Goal: Transaction & Acquisition: Purchase product/service

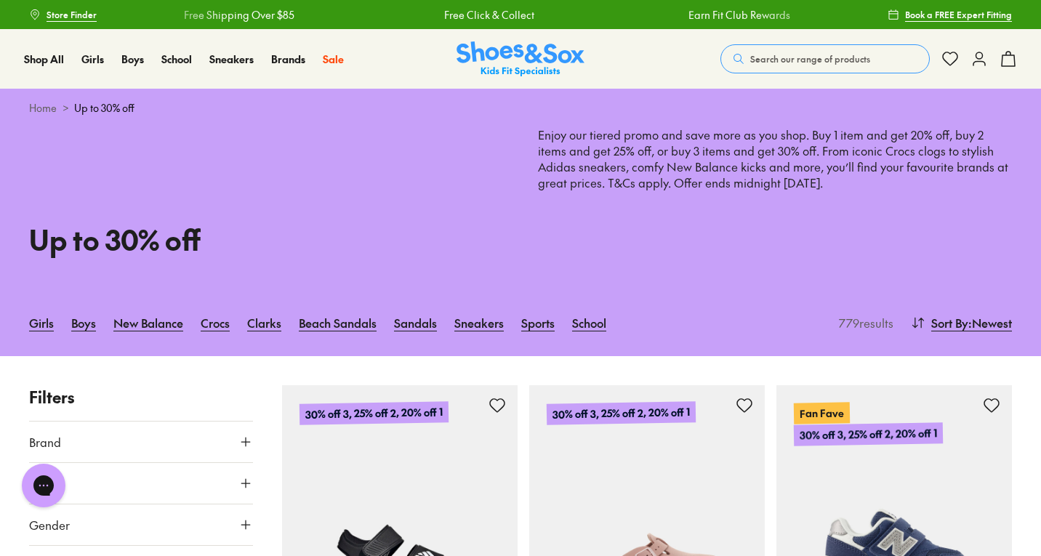
click at [824, 52] on button "Search our range of products" at bounding box center [824, 58] width 209 height 29
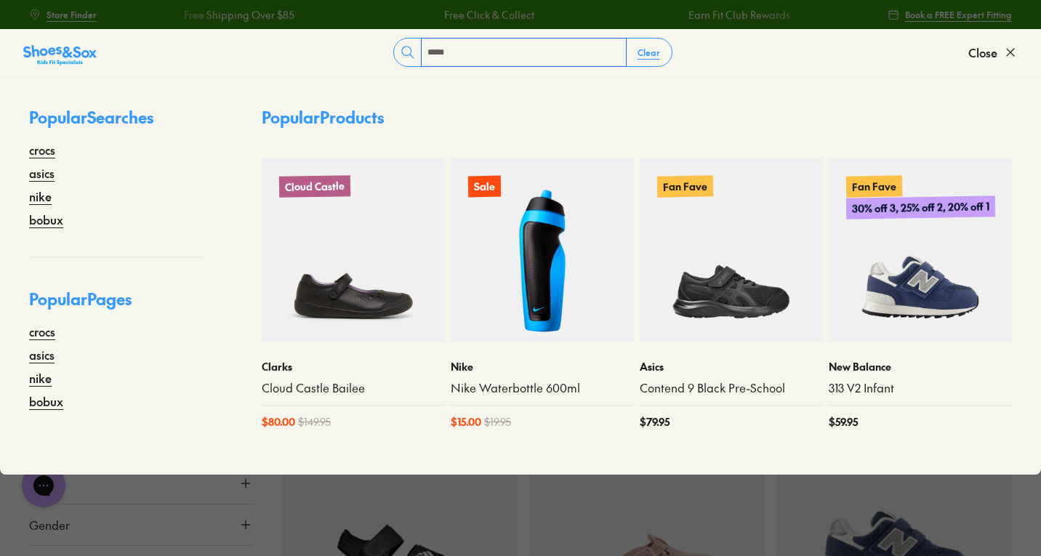
type input "*****"
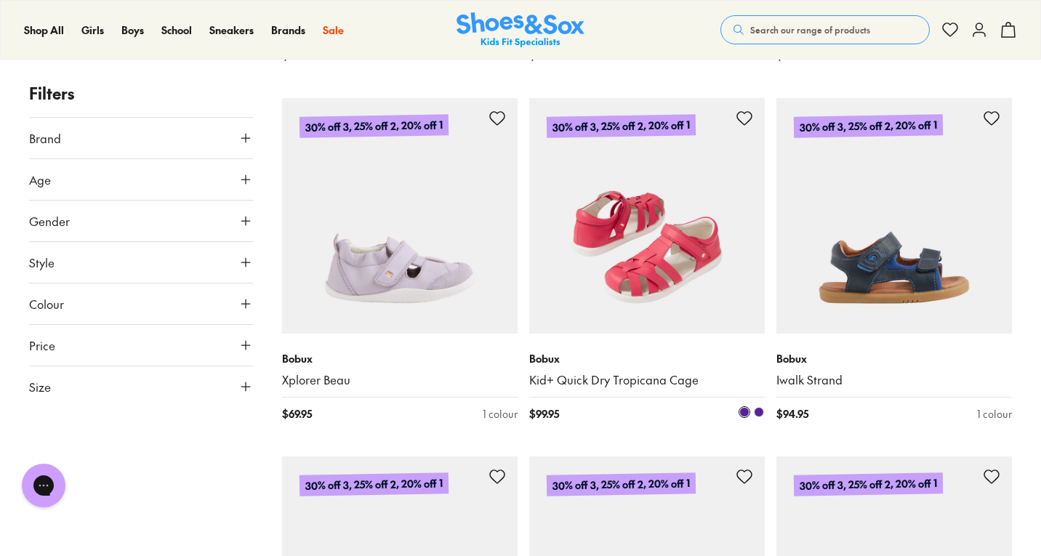
scroll to position [1850, 0]
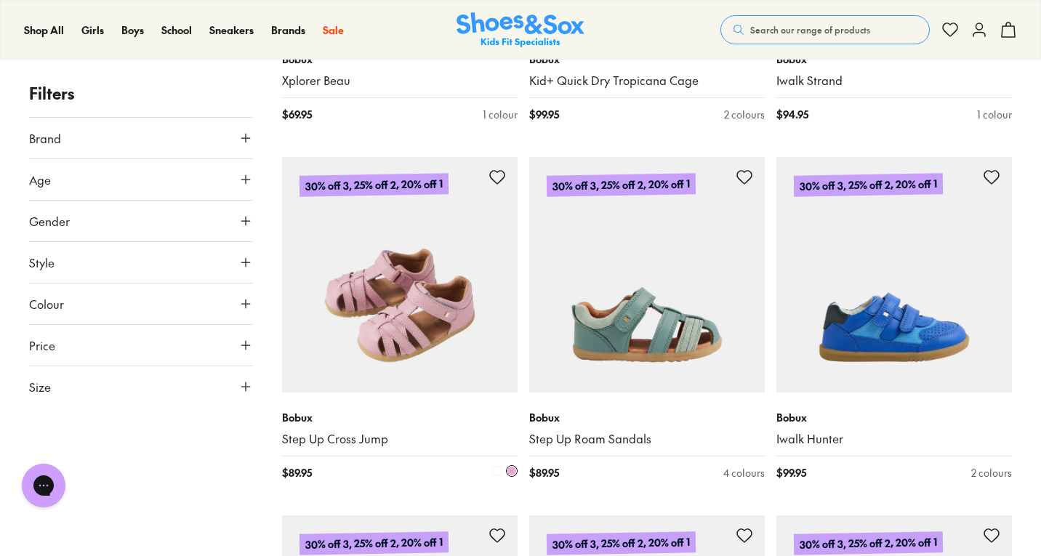
click at [410, 368] on img at bounding box center [400, 275] width 236 height 236
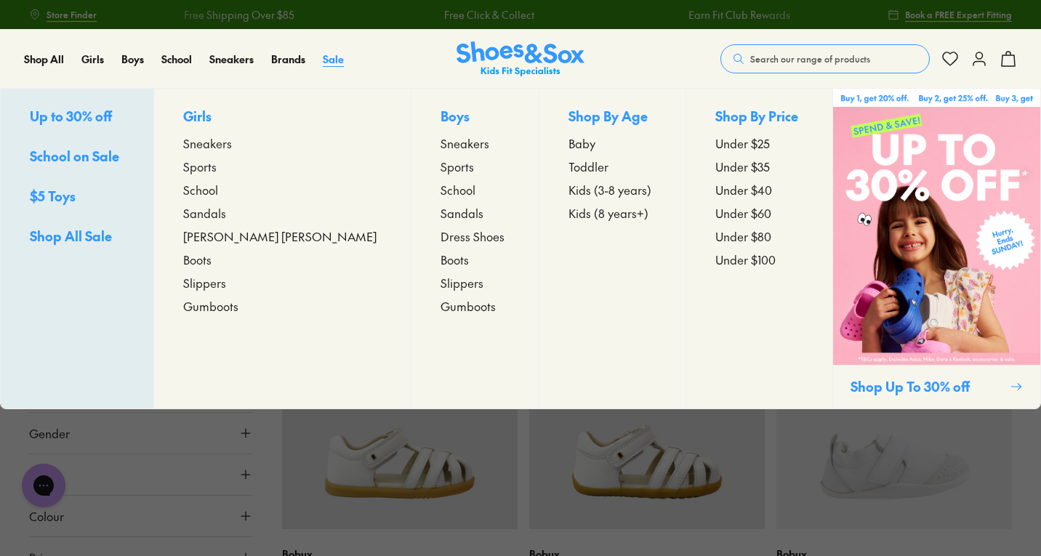
click at [329, 63] on span "Sale" at bounding box center [333, 59] width 21 height 15
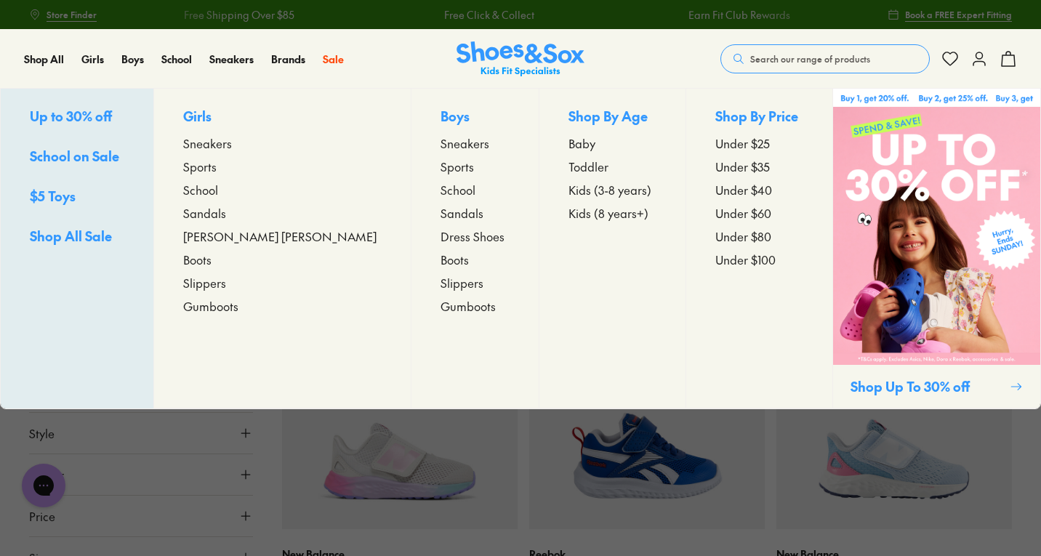
click at [226, 214] on span "Sandals" at bounding box center [204, 212] width 43 height 17
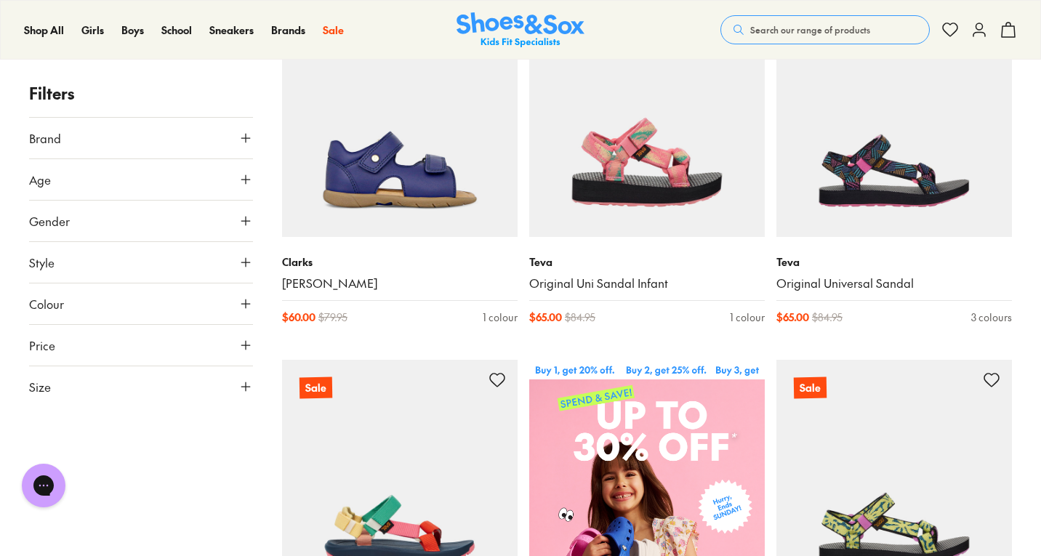
scroll to position [293, 0]
click at [105, 140] on button "Brand" at bounding box center [141, 138] width 224 height 41
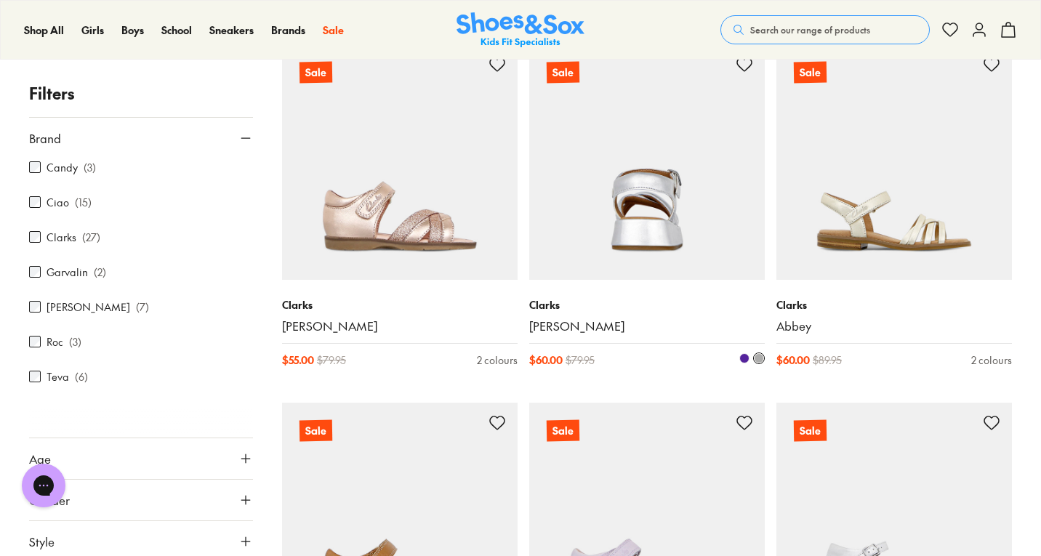
scroll to position [2757, 0]
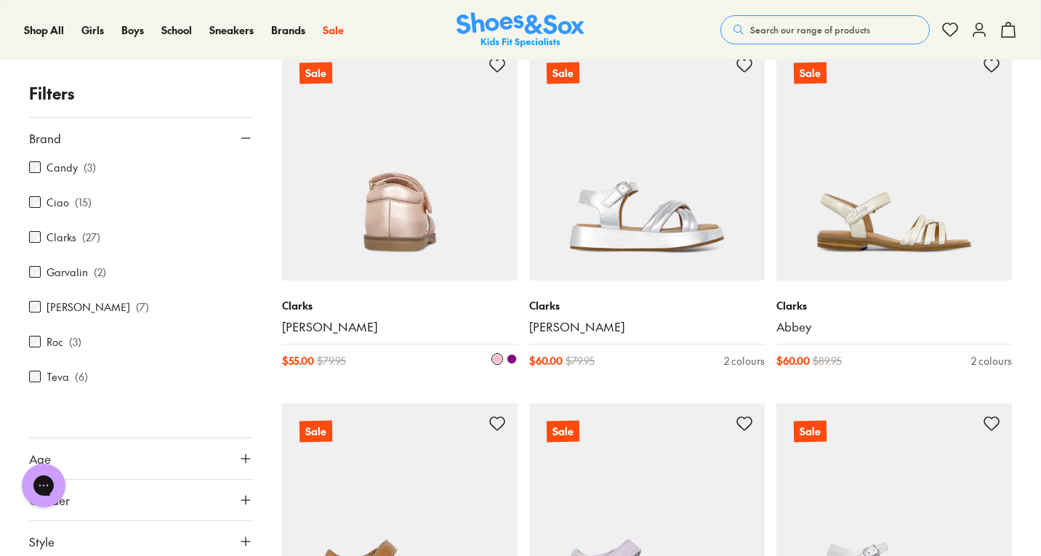
click at [406, 215] on img at bounding box center [400, 163] width 236 height 236
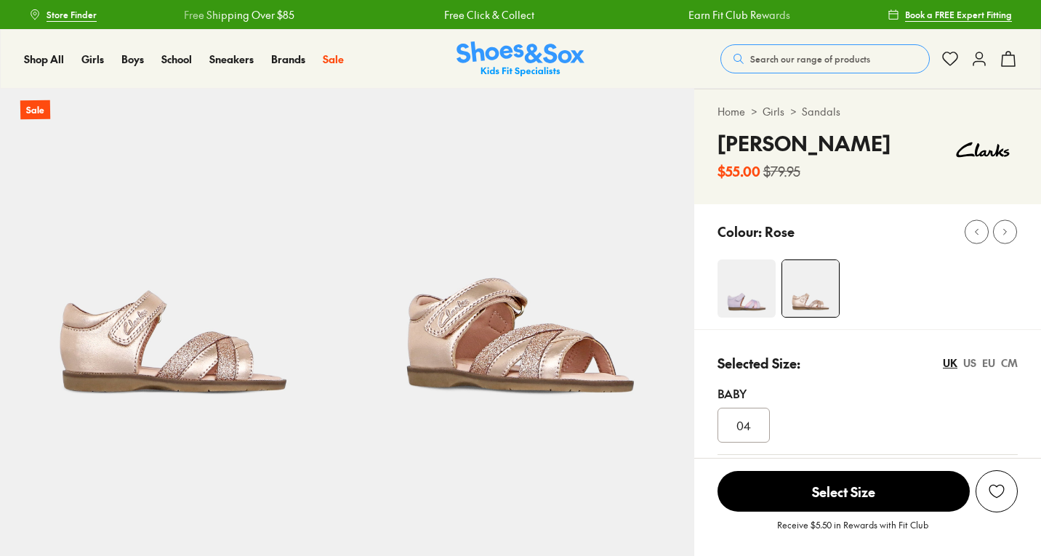
select select "*"
click at [740, 293] on img at bounding box center [747, 289] width 58 height 58
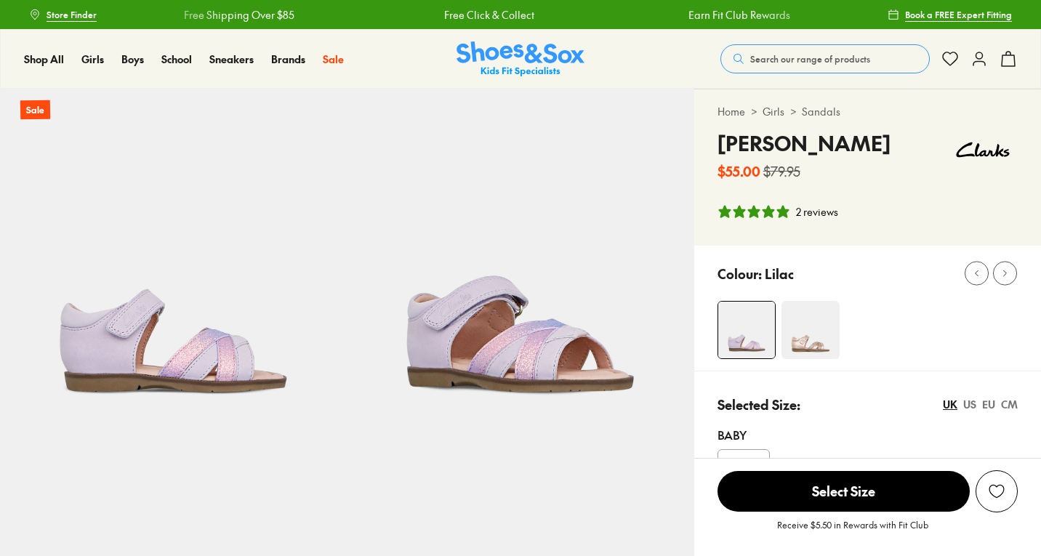
click at [810, 289] on div "Colour: Lilac" at bounding box center [880, 273] width 324 height 32
click at [818, 333] on img at bounding box center [811, 330] width 58 height 58
select select "*"
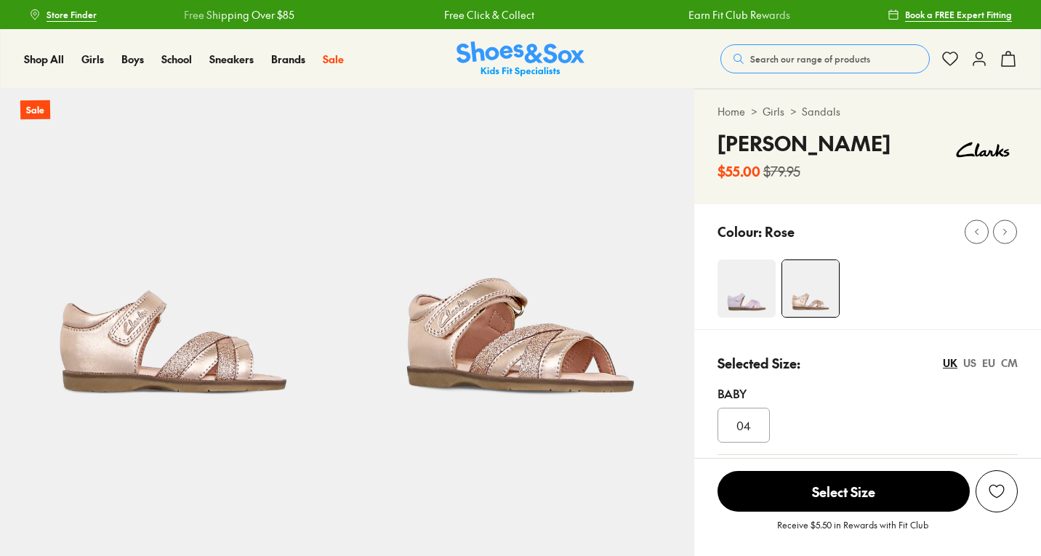
select select "*"
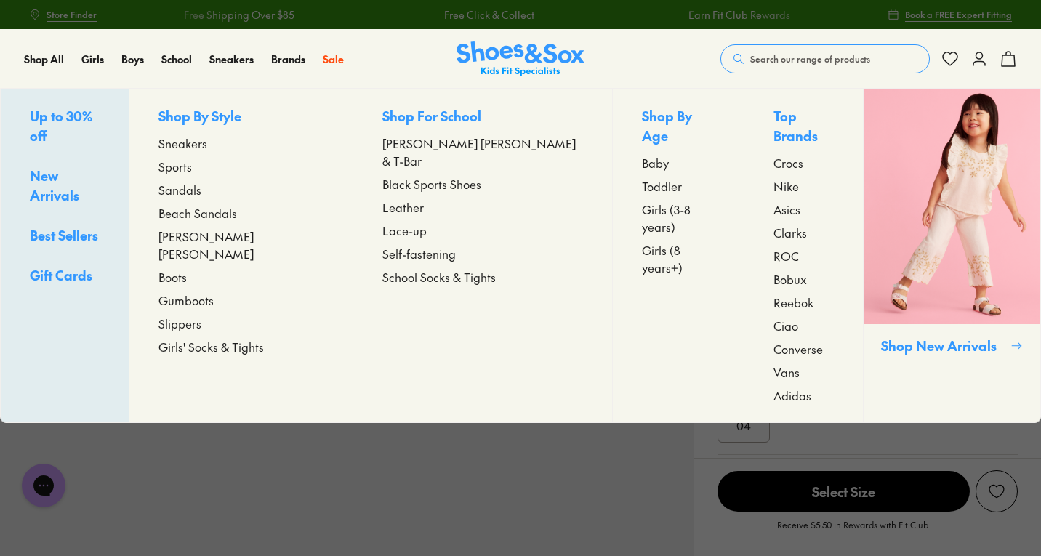
click at [774, 270] on span "Bobux" at bounding box center [790, 278] width 33 height 17
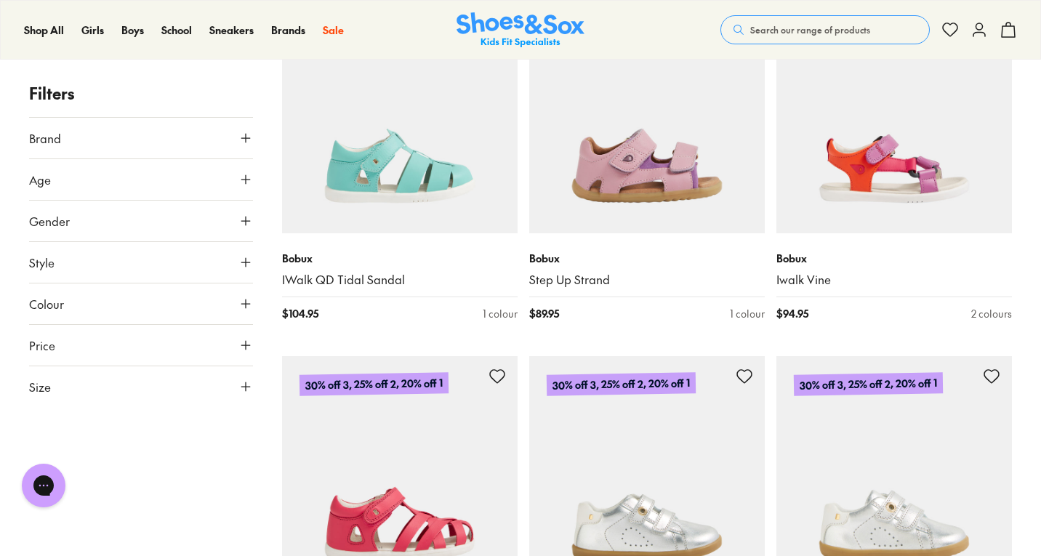
scroll to position [3162, 0]
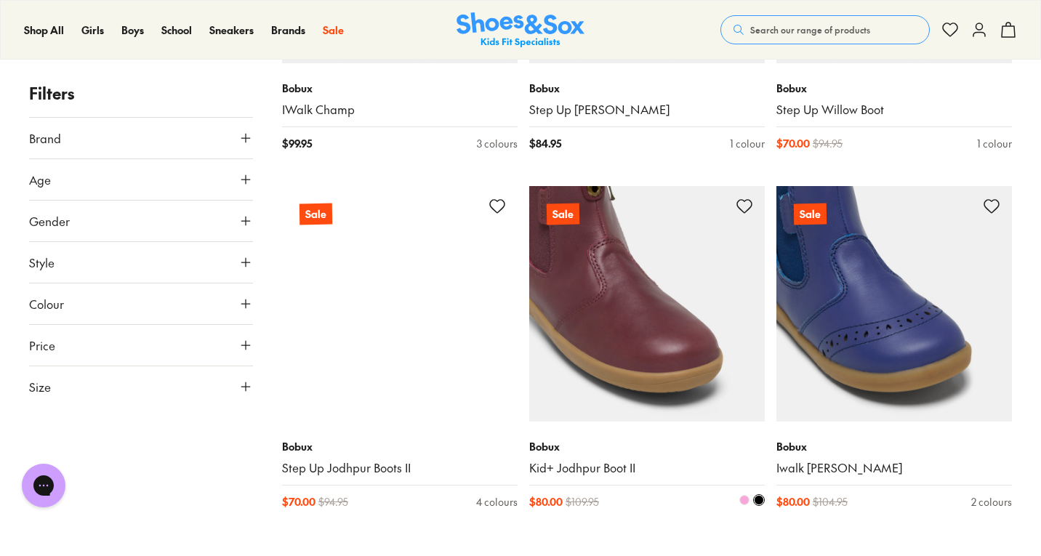
scroll to position [5174, 0]
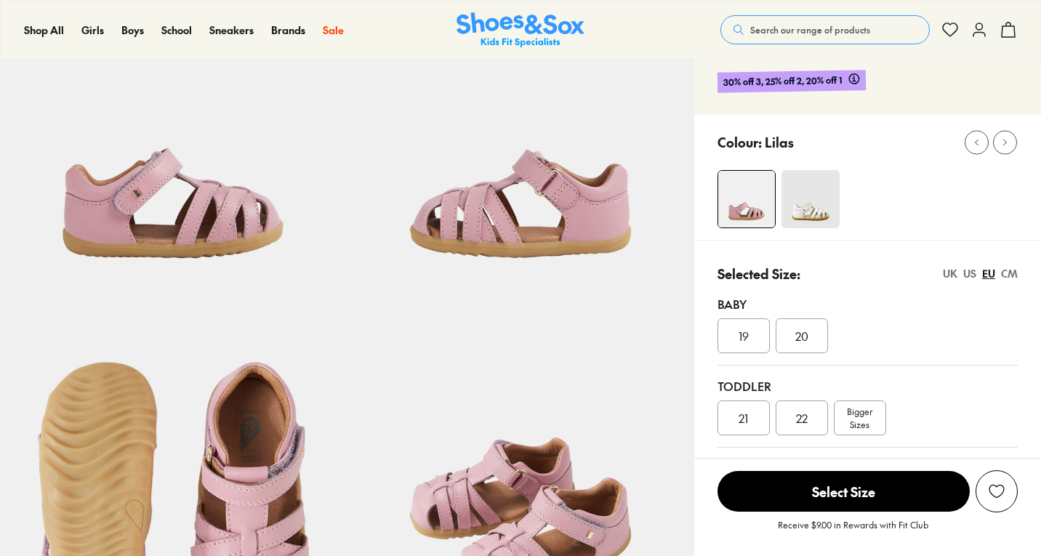
select select "*"
click at [864, 414] on span "Bigger Sizes" at bounding box center [859, 417] width 25 height 26
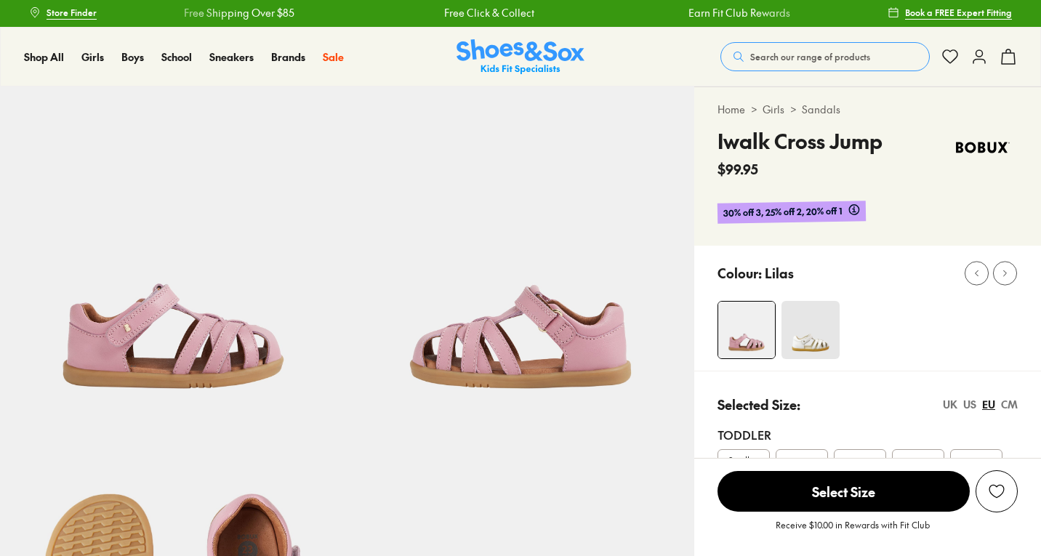
select select "*"
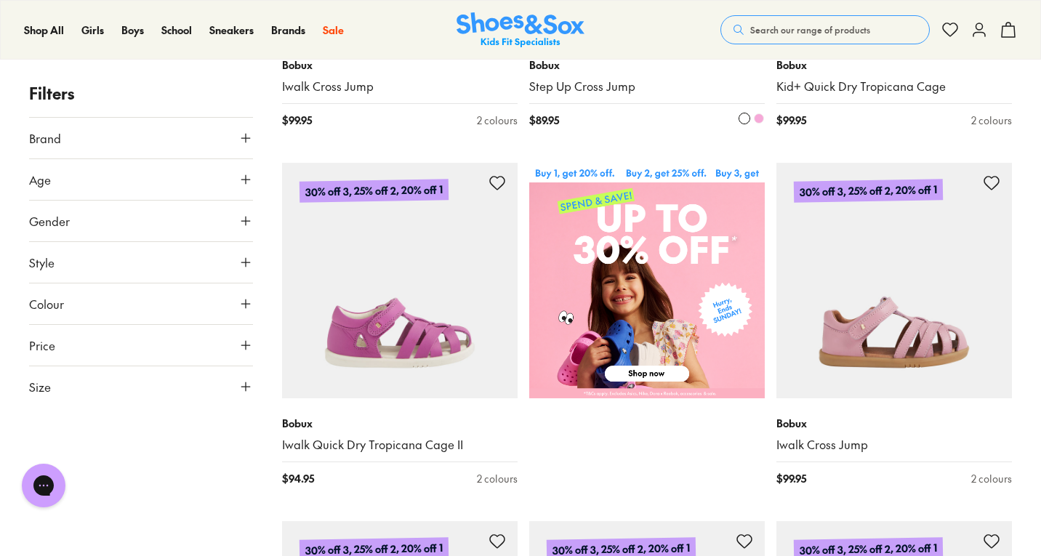
scroll to position [494, 0]
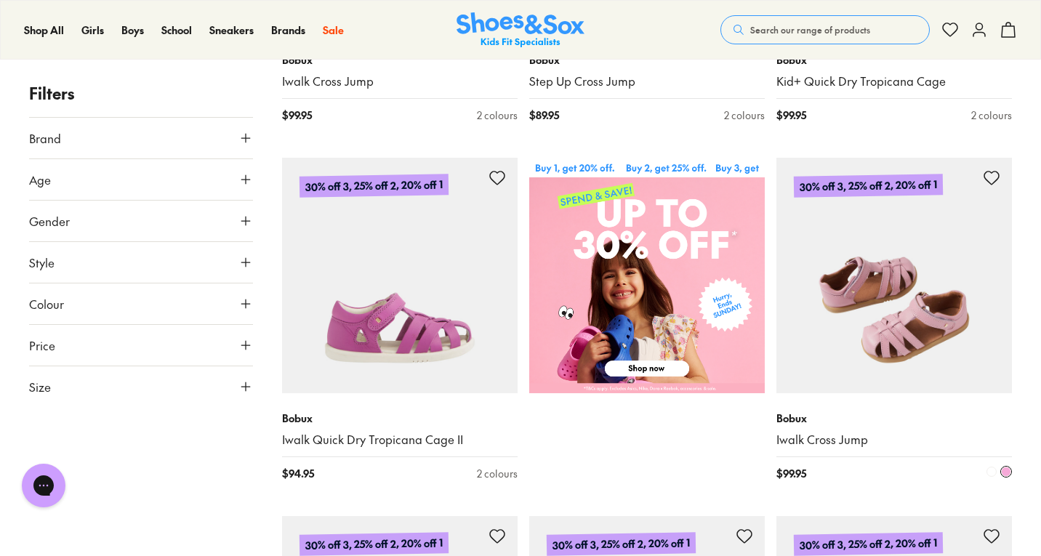
click at [891, 340] on img at bounding box center [894, 276] width 236 height 236
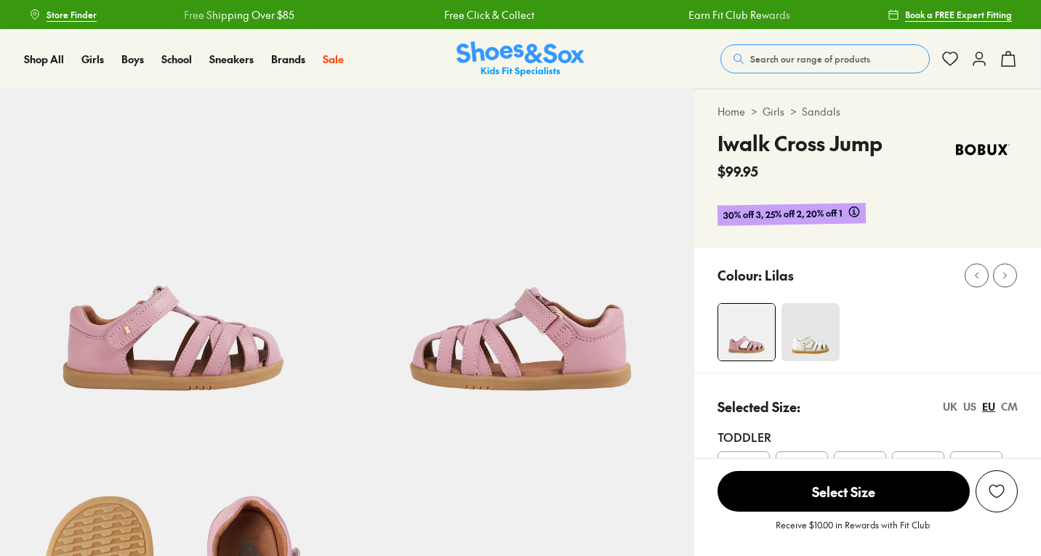
select select "*"
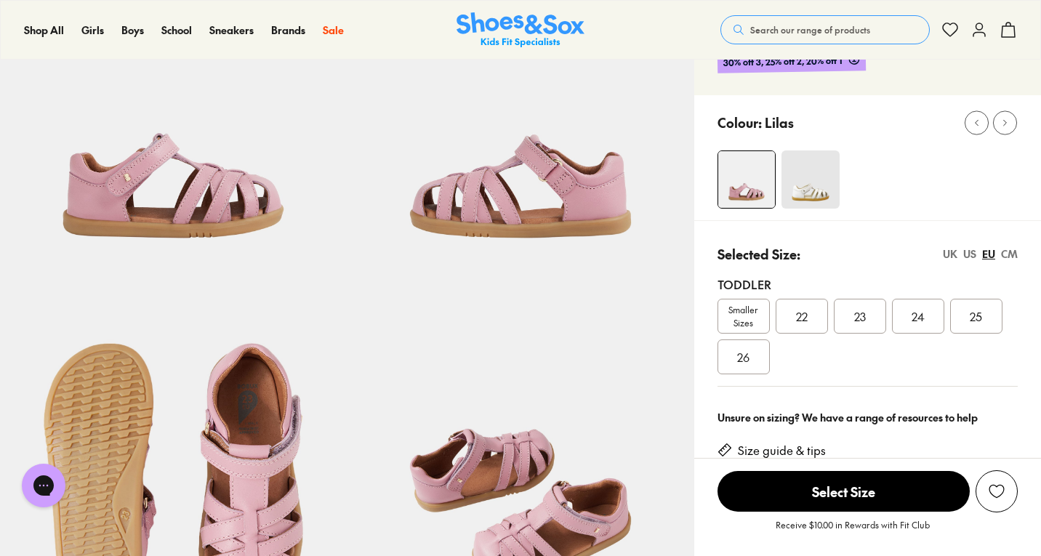
click at [864, 313] on span "23" at bounding box center [860, 316] width 12 height 17
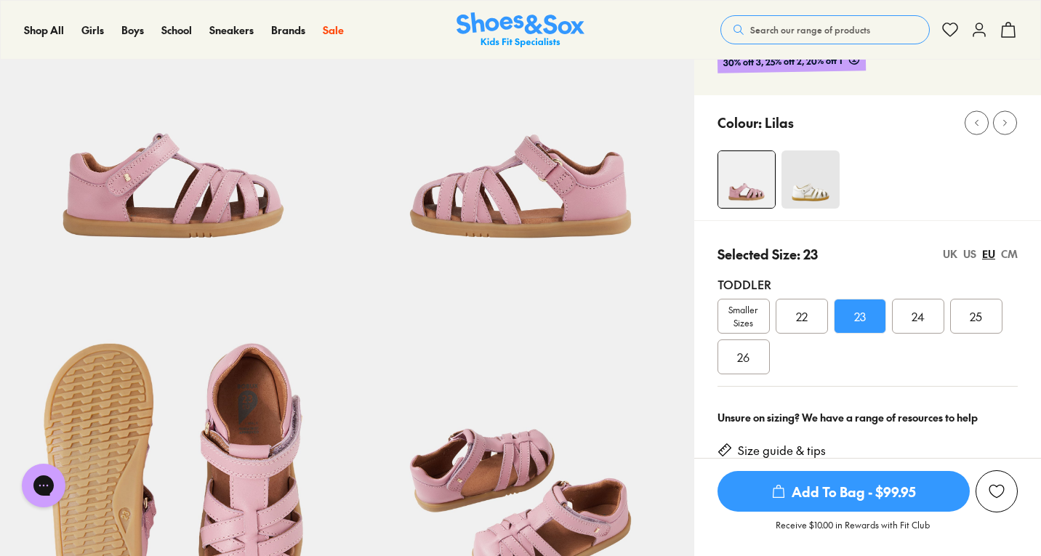
click at [851, 493] on span "Add To Bag - $99.95" at bounding box center [844, 491] width 252 height 41
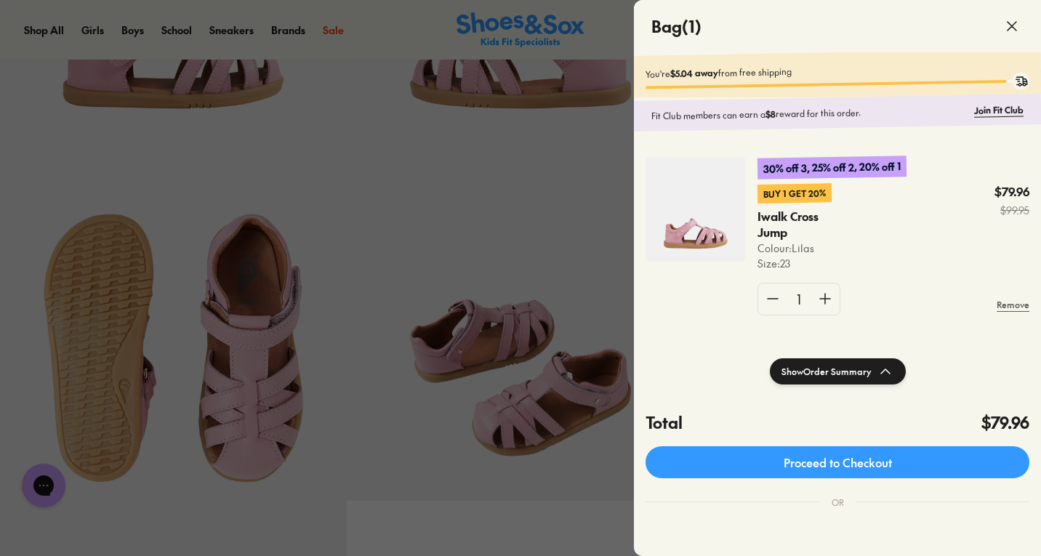
scroll to position [283, 0]
click at [581, 172] on div at bounding box center [520, 278] width 1041 height 556
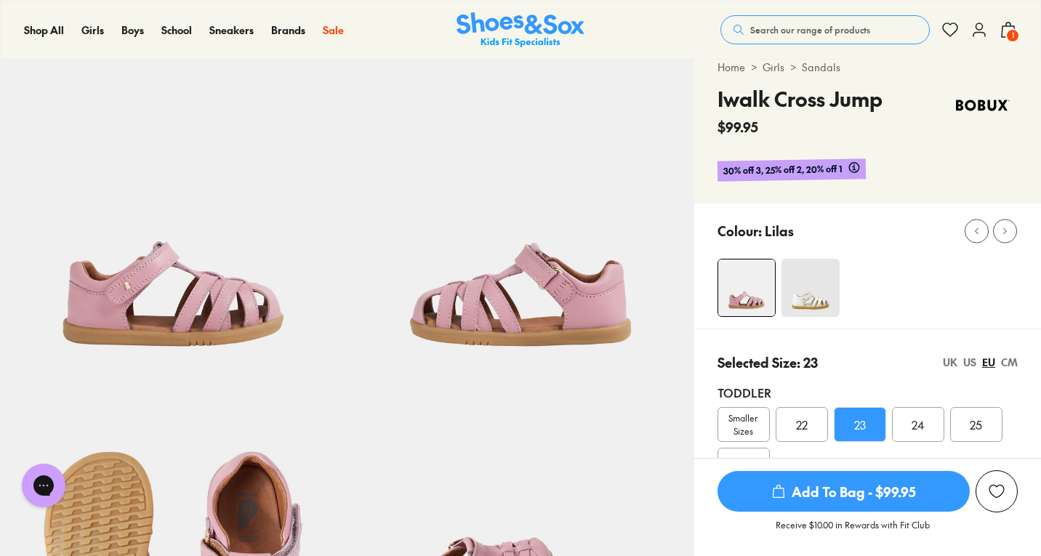
scroll to position [0, 0]
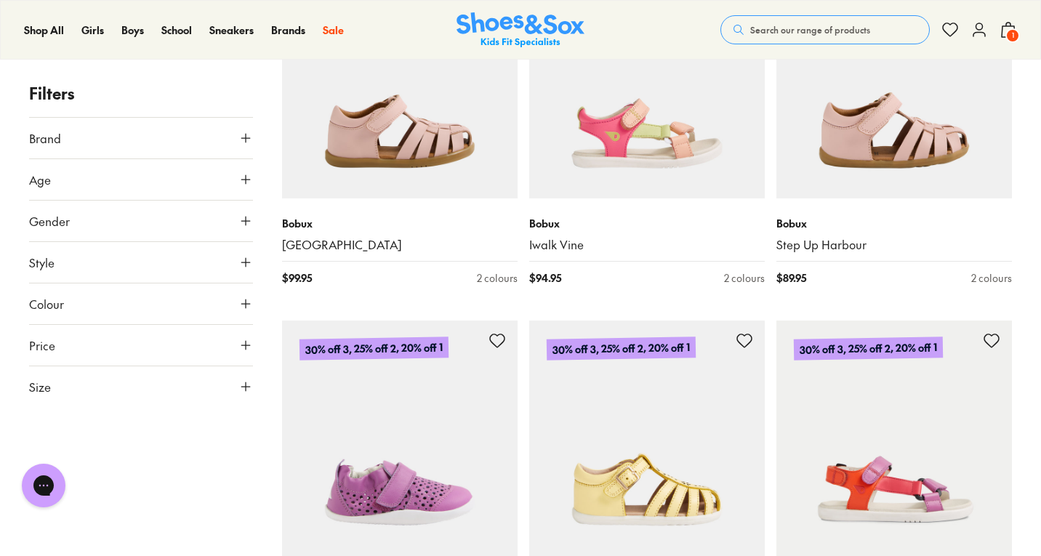
scroll to position [2482, 0]
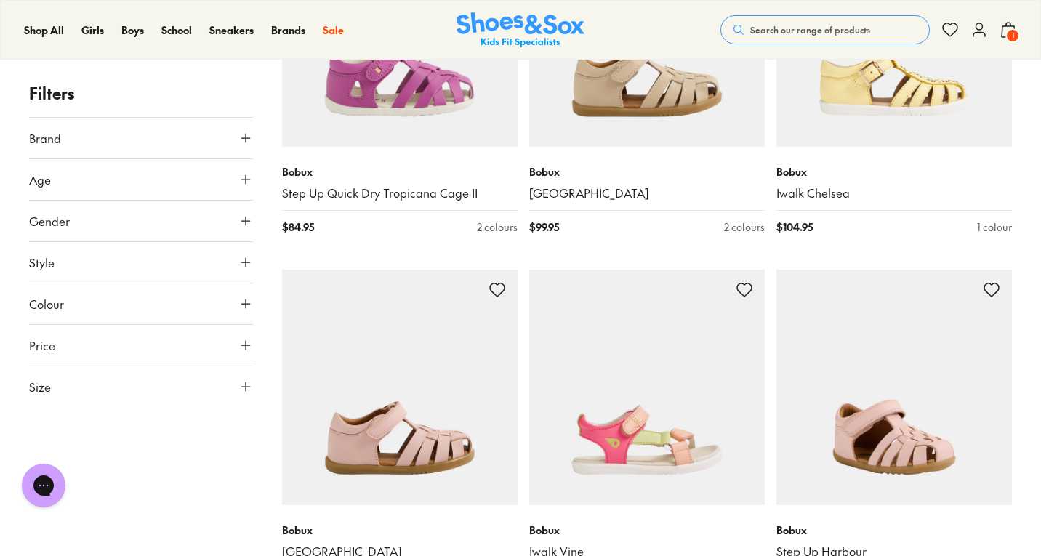
scroll to position [2199, 0]
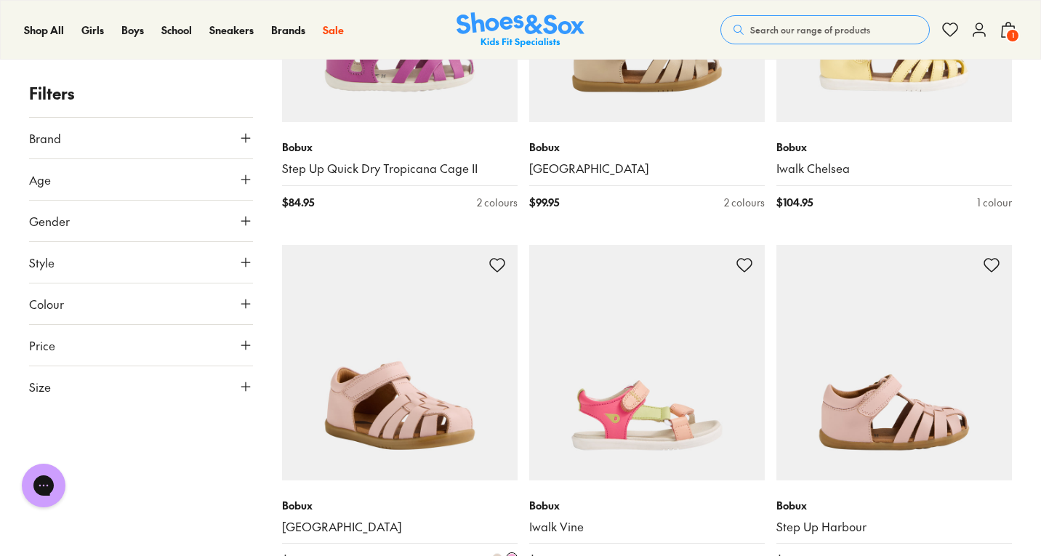
click at [390, 388] on img at bounding box center [400, 363] width 236 height 236
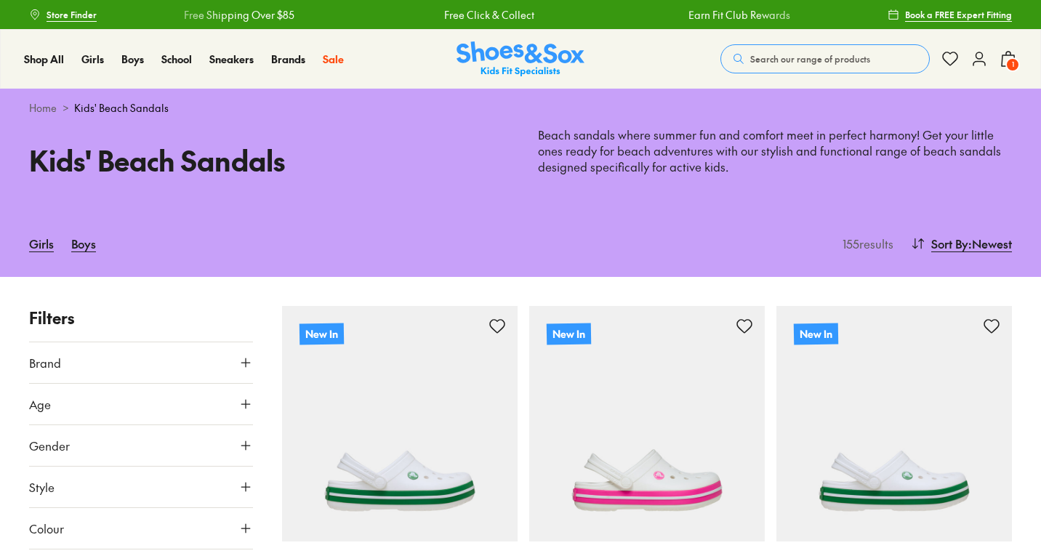
type input "***"
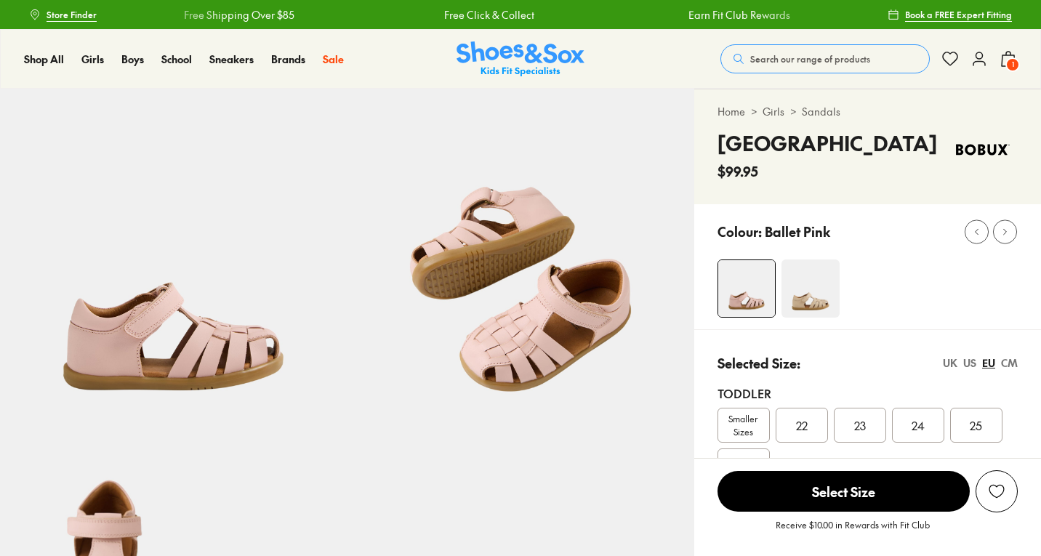
select select "*"
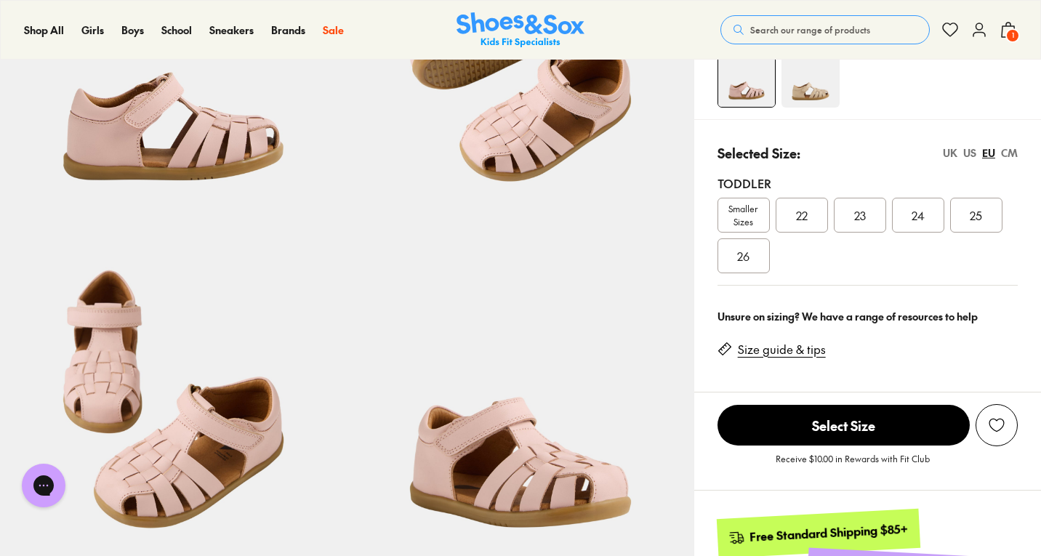
scroll to position [151, 0]
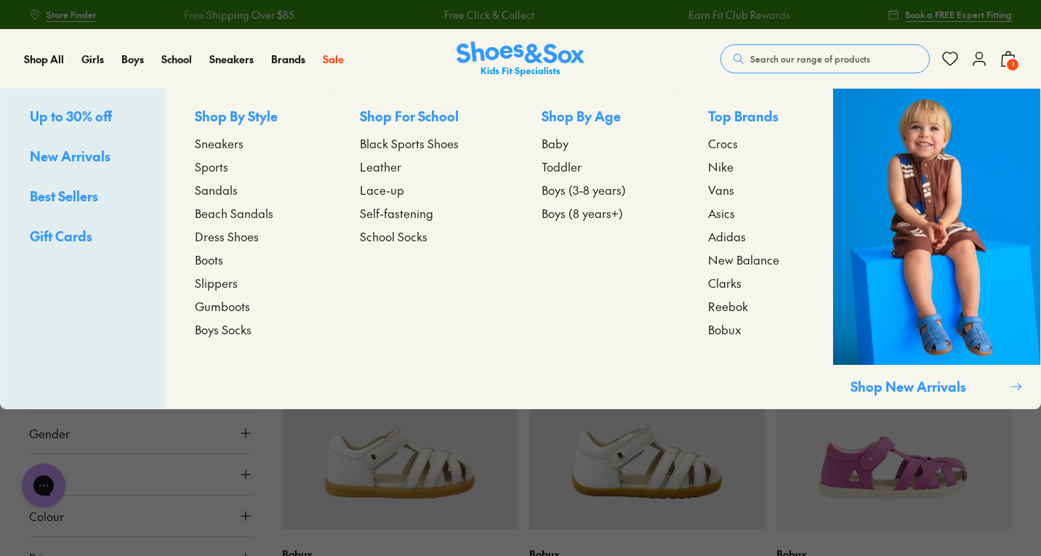
click at [730, 332] on span "Bobux" at bounding box center [724, 329] width 33 height 17
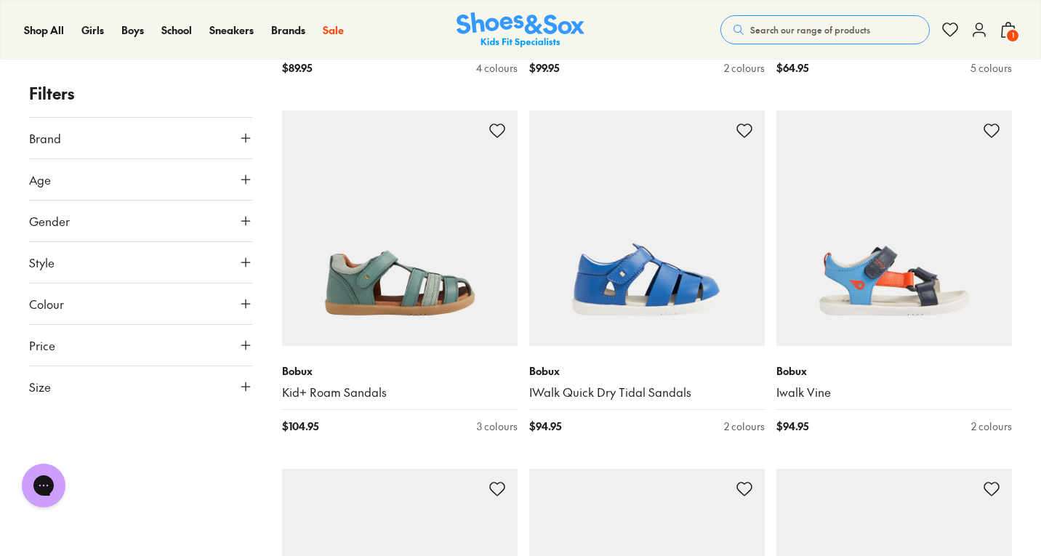
scroll to position [1259, 0]
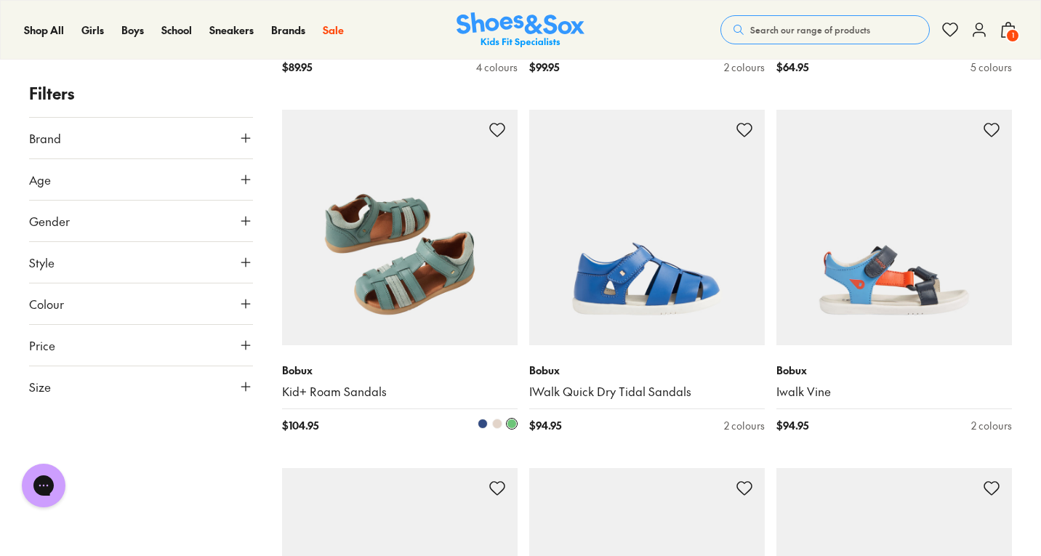
click at [384, 278] on img at bounding box center [400, 228] width 236 height 236
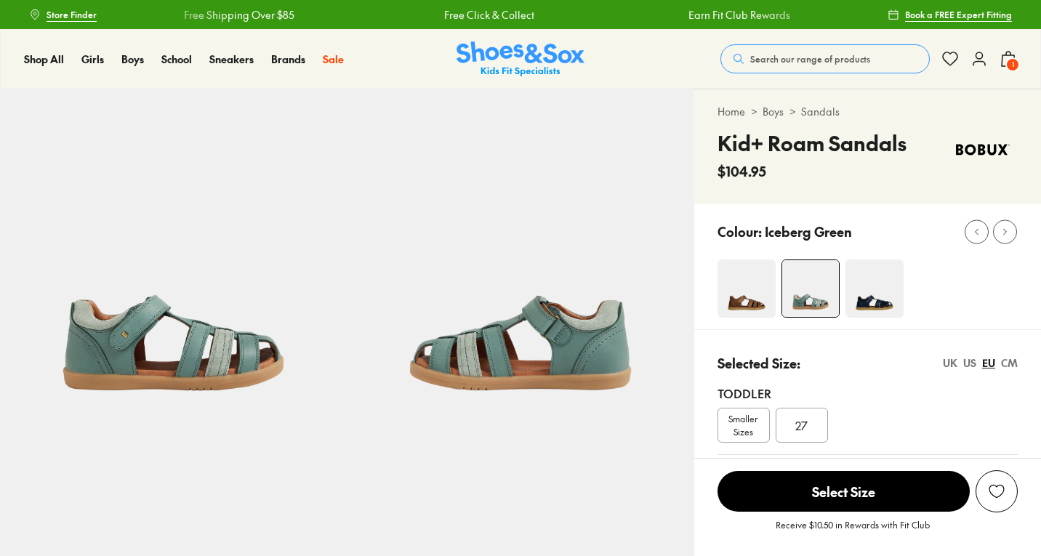
select select "*"
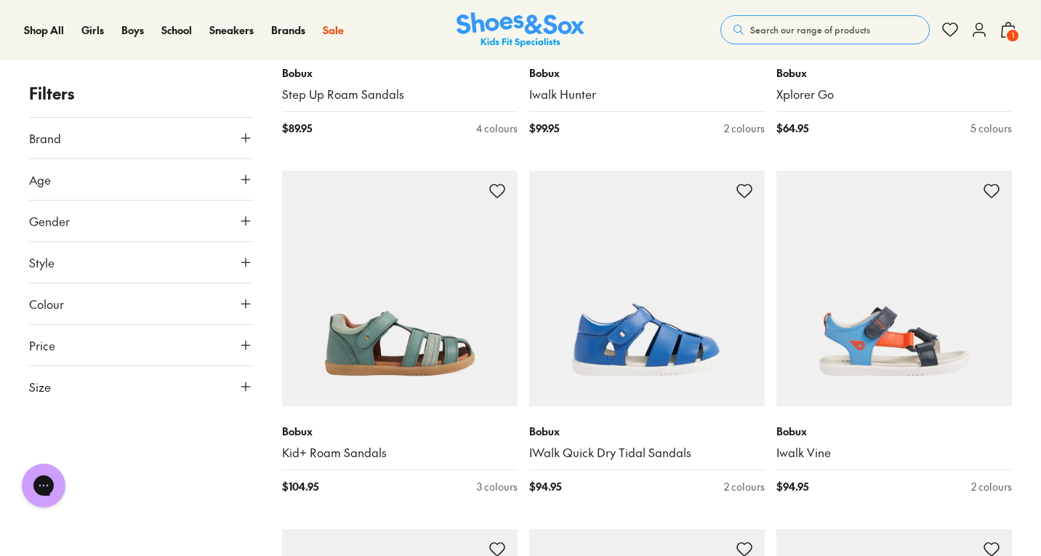
click at [126, 393] on button "Size" at bounding box center [141, 386] width 224 height 41
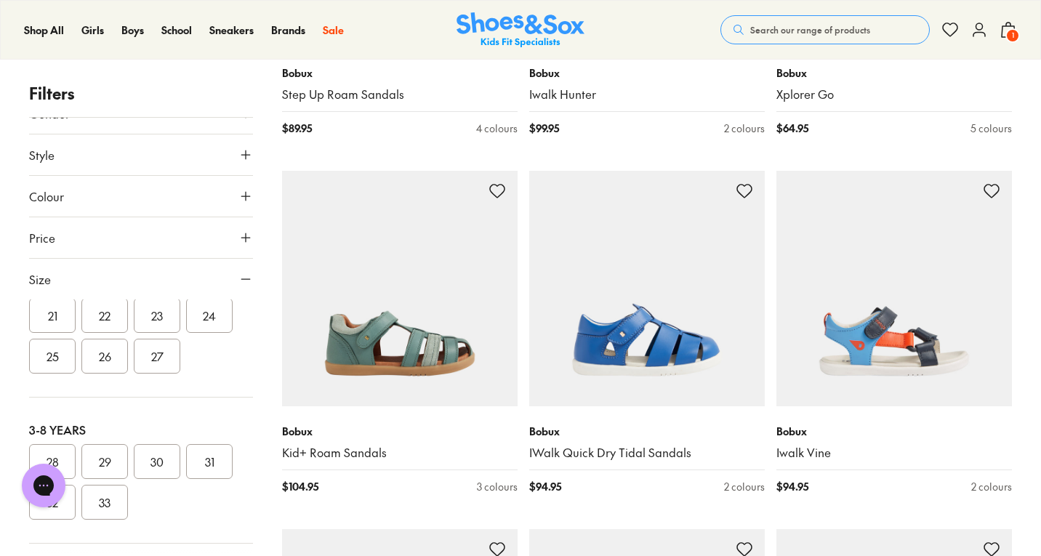
scroll to position [130, 0]
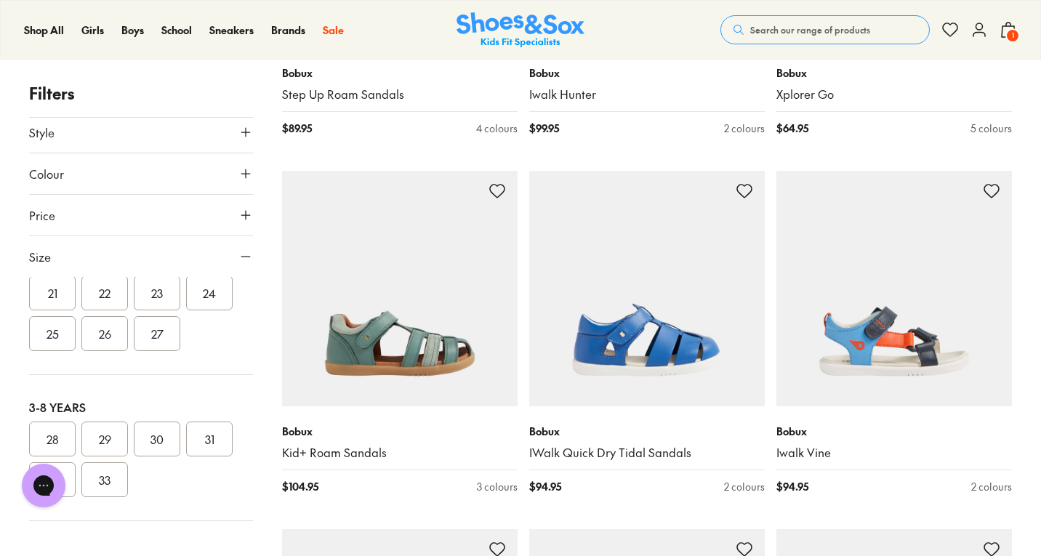
click at [100, 435] on button "29" at bounding box center [104, 439] width 47 height 35
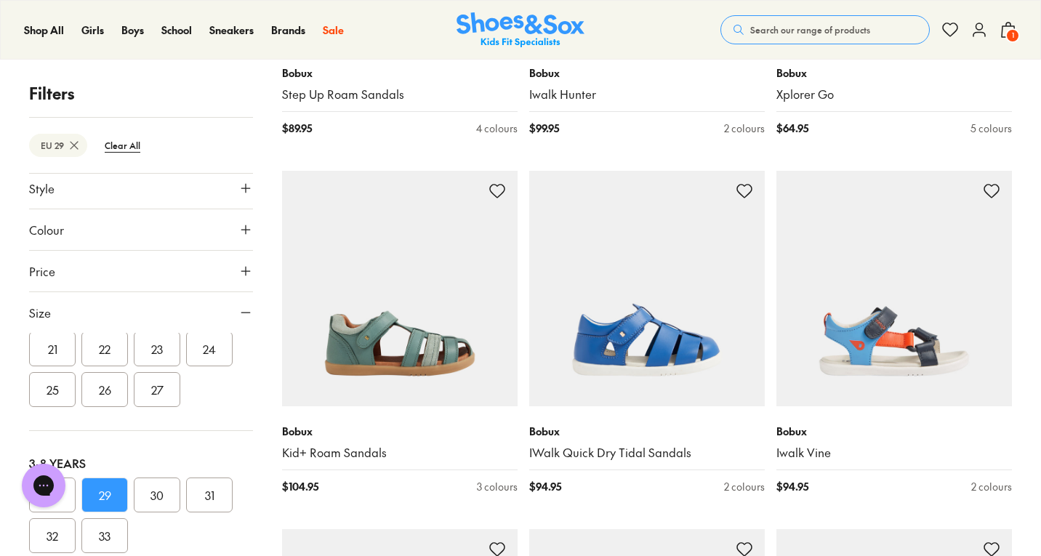
scroll to position [192, 0]
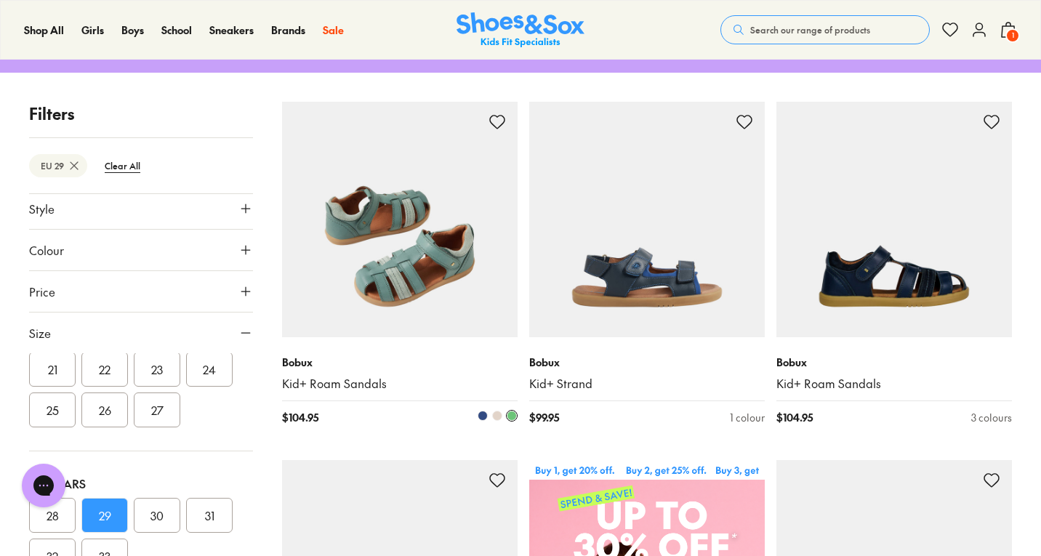
click at [426, 282] on img at bounding box center [400, 220] width 236 height 236
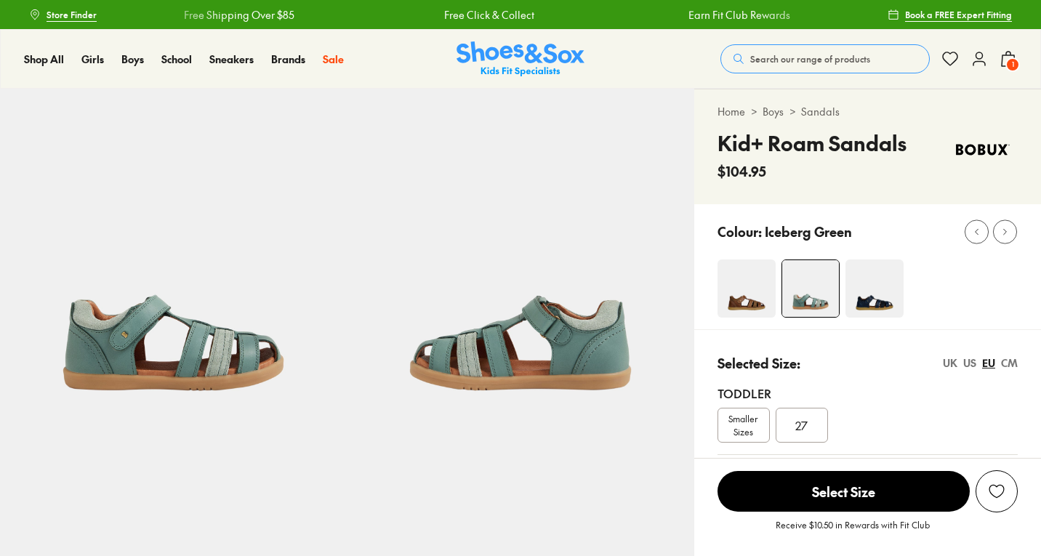
scroll to position [304, 0]
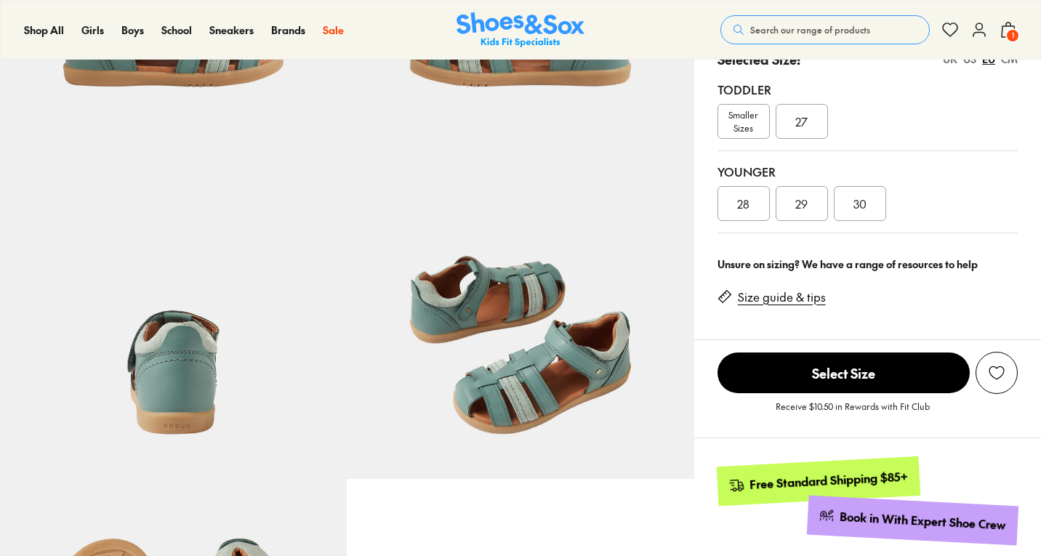
select select "*"
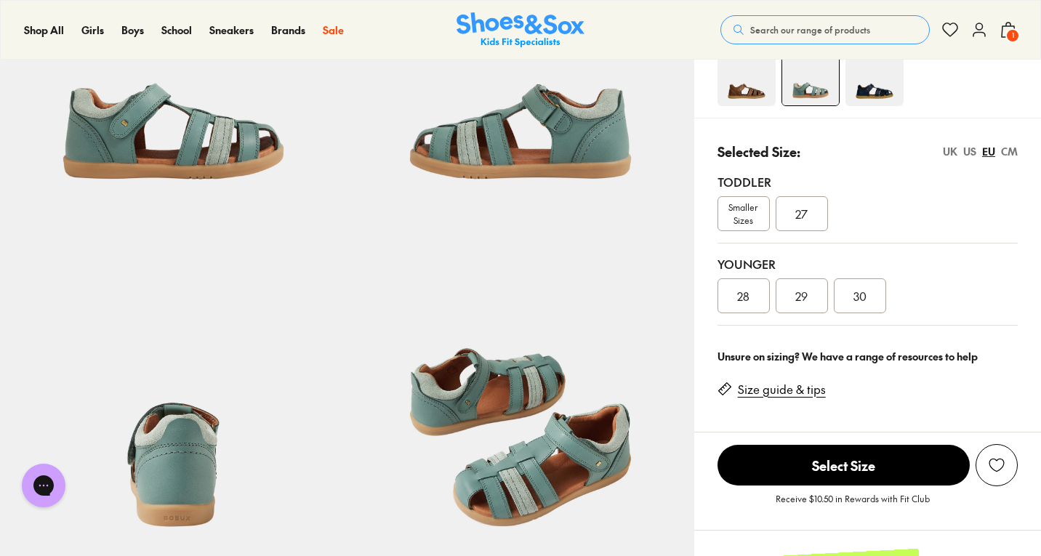
scroll to position [124, 0]
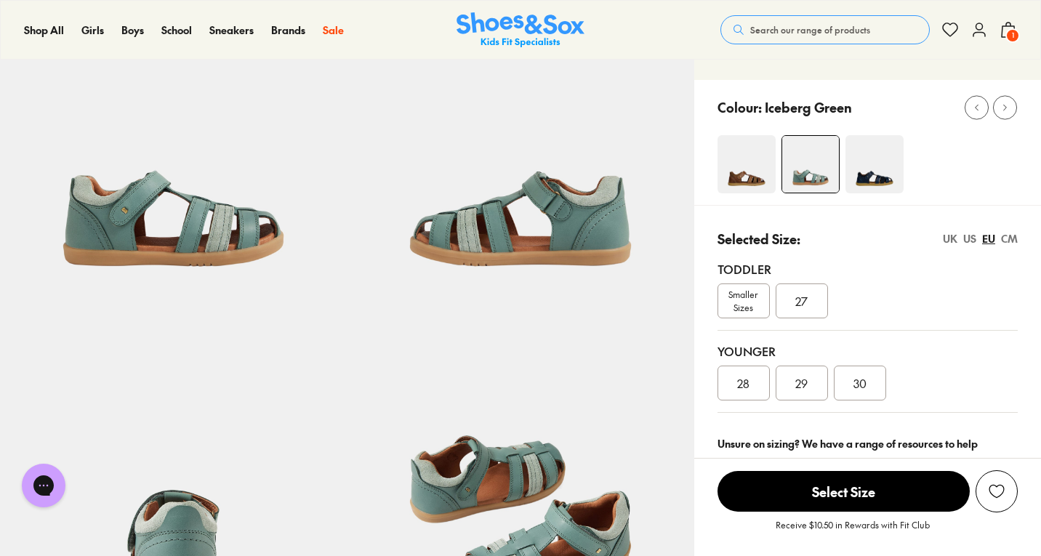
click at [855, 391] on div "30" at bounding box center [860, 383] width 52 height 35
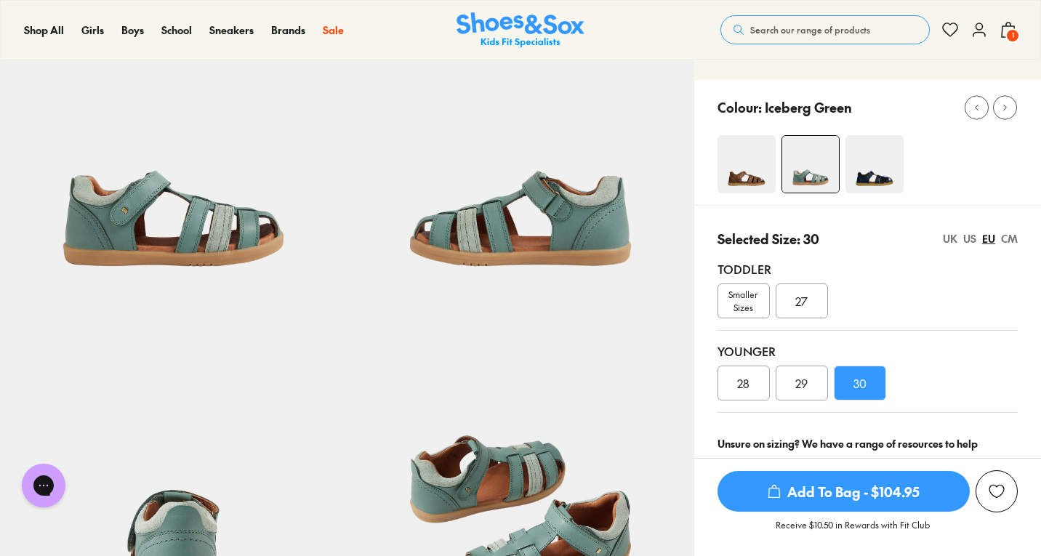
click at [850, 481] on span "Add To Bag - $104.95" at bounding box center [844, 491] width 252 height 41
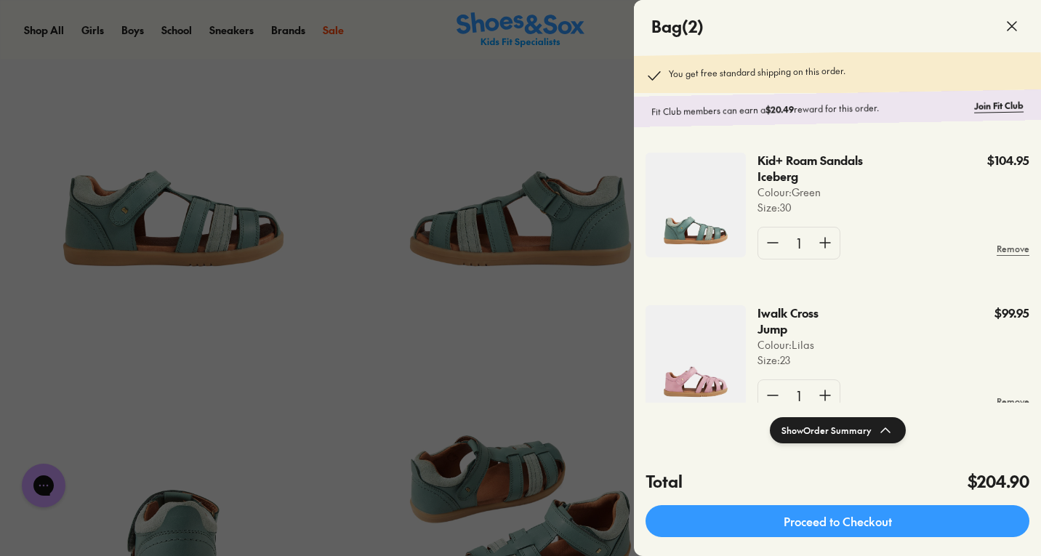
click at [390, 307] on div at bounding box center [520, 278] width 1041 height 556
